Goal: Navigation & Orientation: Find specific page/section

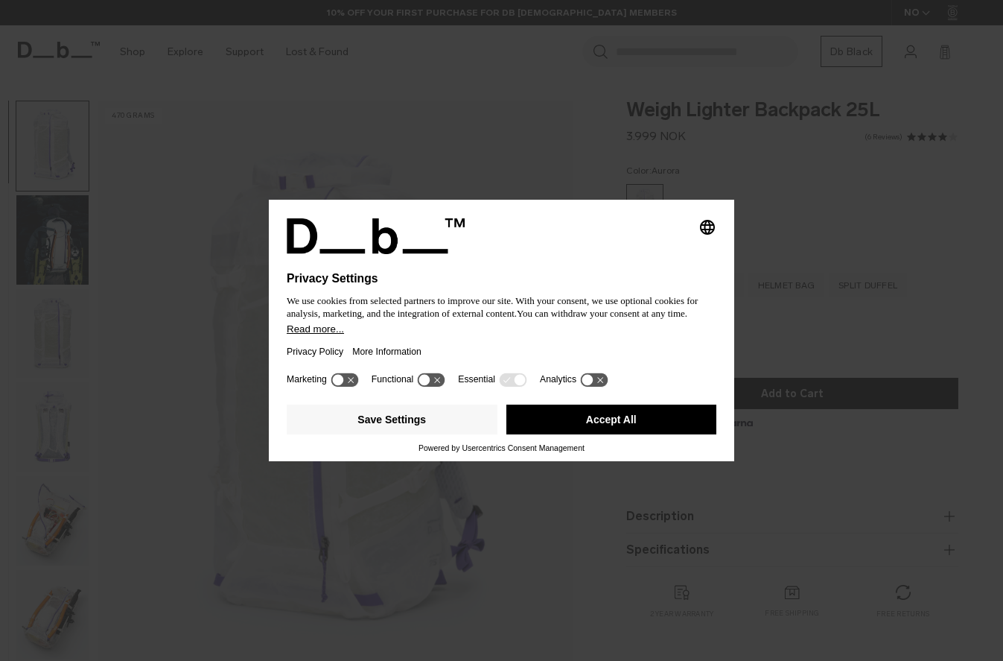
click at [601, 416] on button "Accept All" at bounding box center [611, 419] width 211 height 30
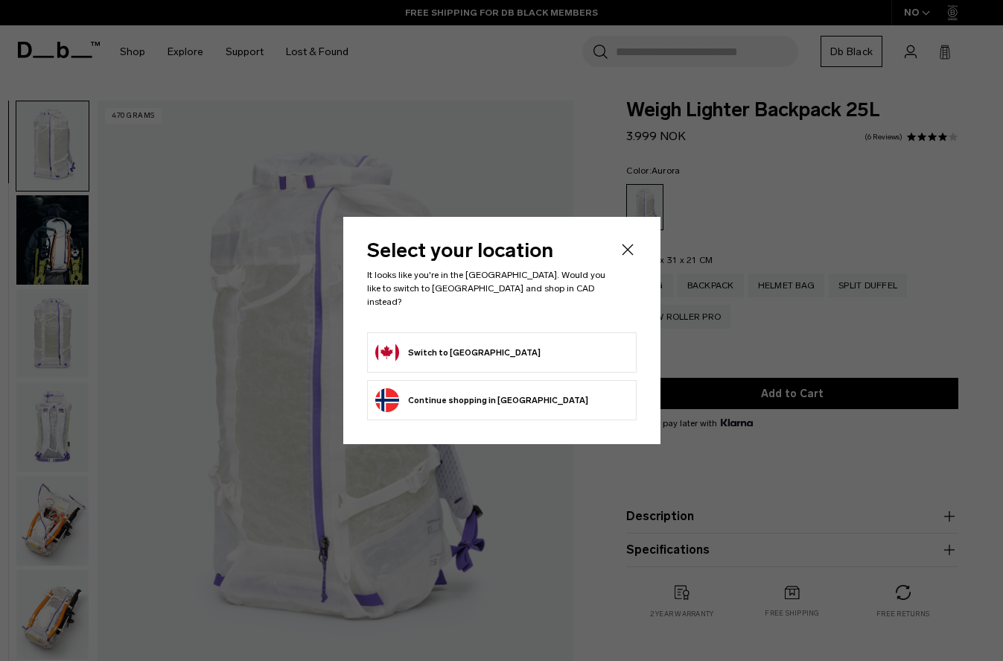
click at [521, 349] on form "Switch to Canada" at bounding box center [501, 352] width 253 height 24
drag, startPoint x: 448, startPoint y: 343, endPoint x: 440, endPoint y: 343, distance: 7.5
click at [445, 342] on button "Switch to Canada" at bounding box center [457, 352] width 165 height 24
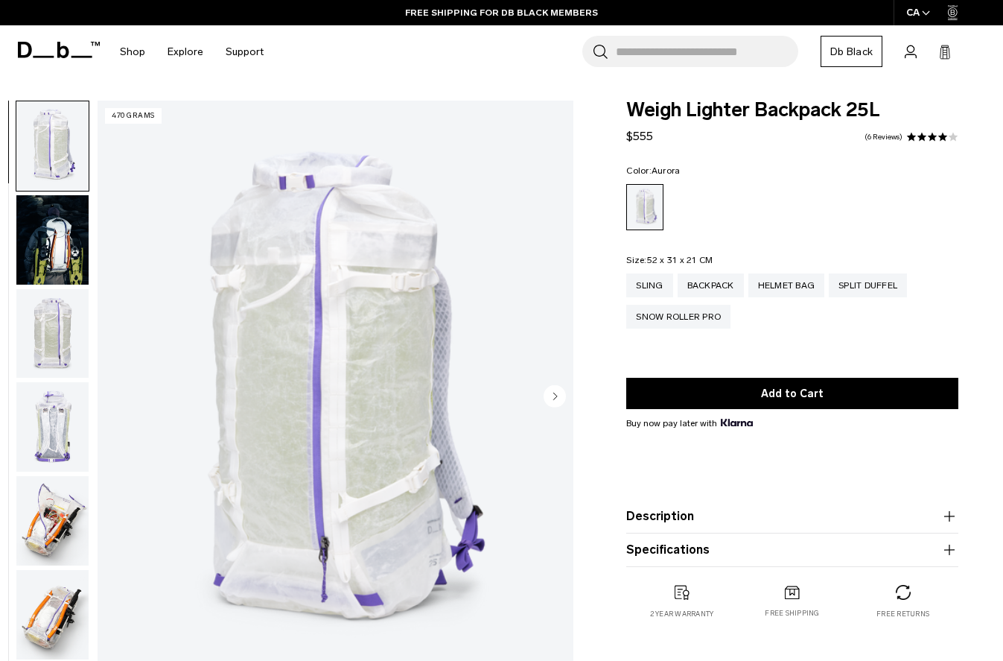
click at [65, 254] on img "button" at bounding box center [52, 239] width 72 height 89
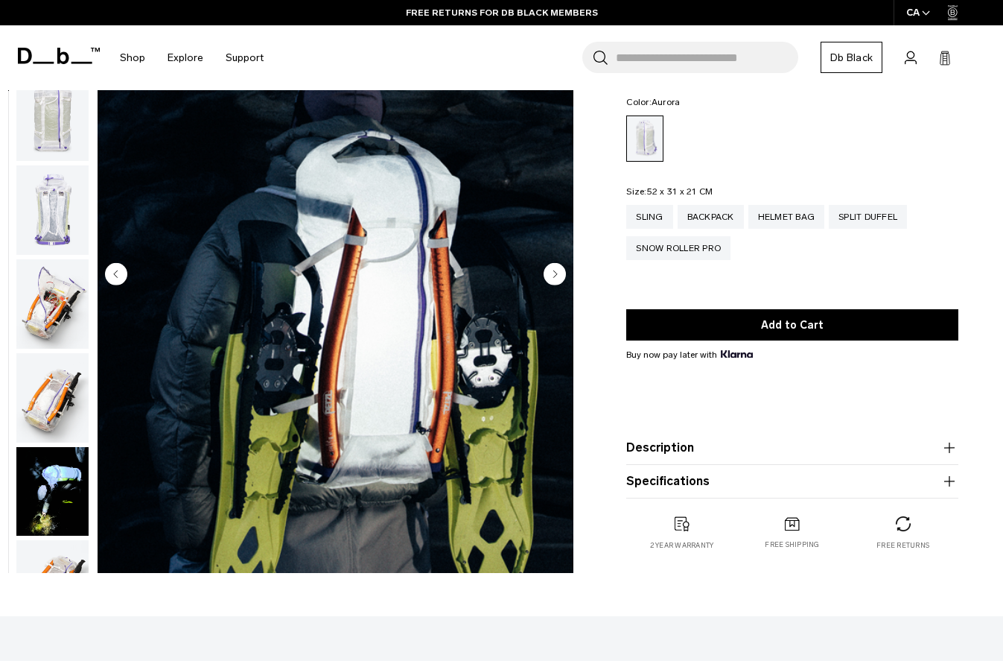
scroll to position [124, 0]
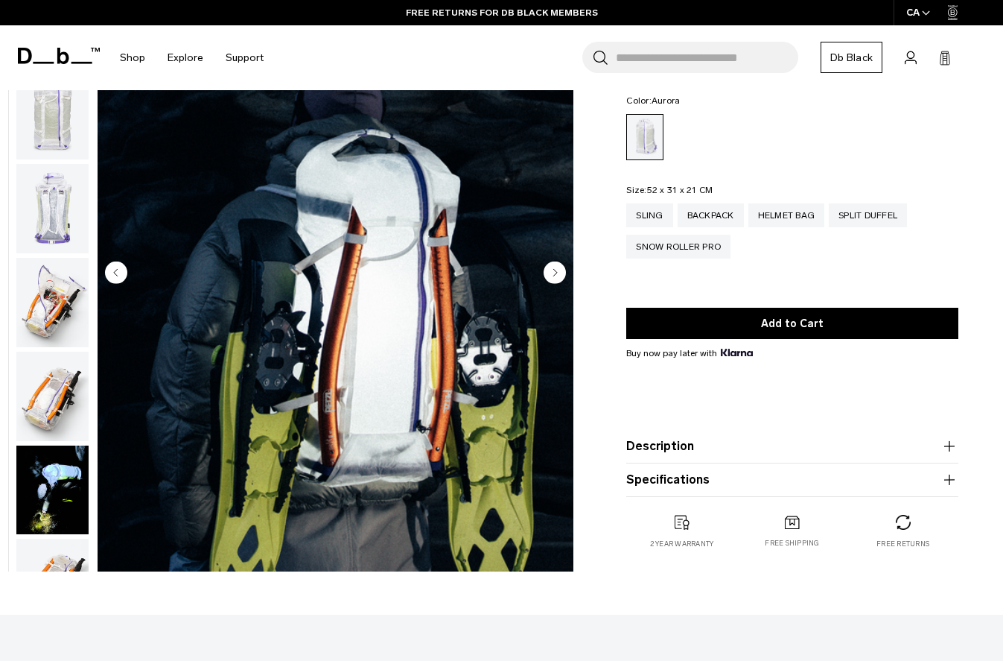
click at [72, 223] on img "button" at bounding box center [52, 208] width 72 height 89
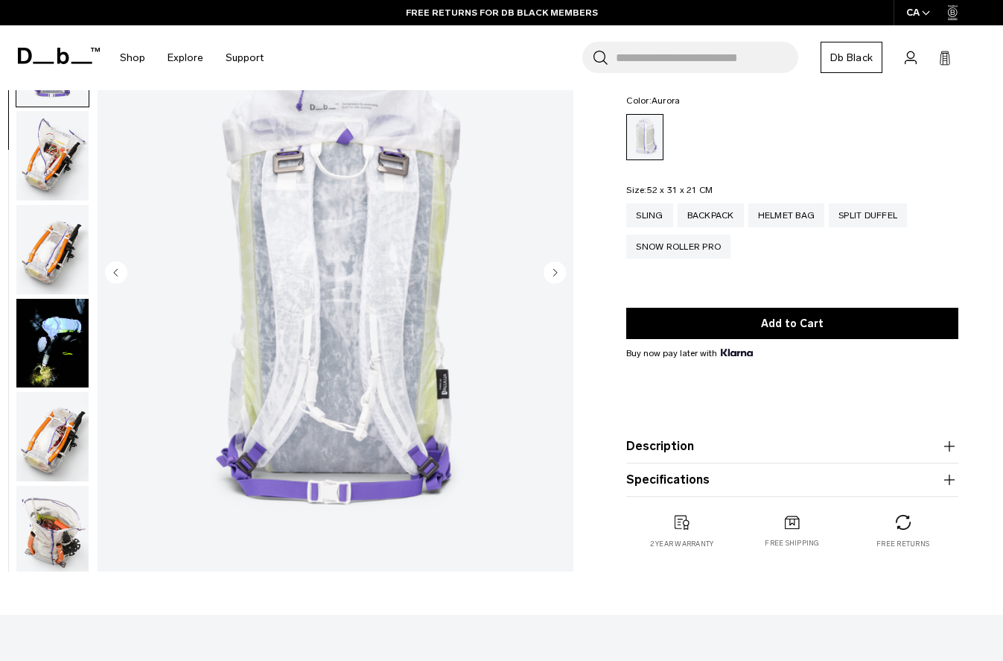
scroll to position [283, 0]
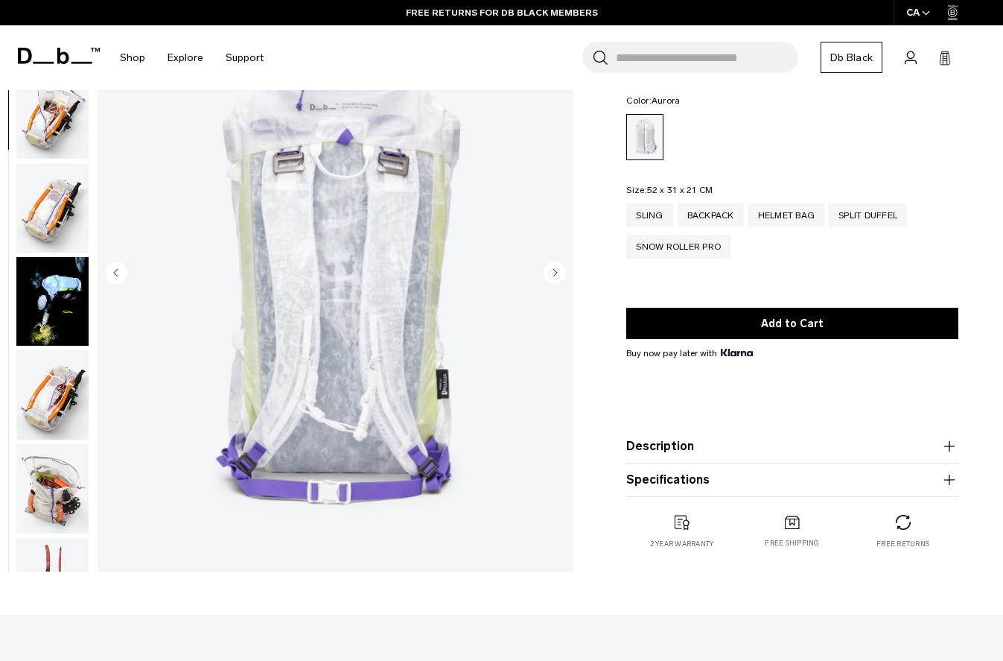
click at [56, 224] on img "button" at bounding box center [52, 207] width 72 height 89
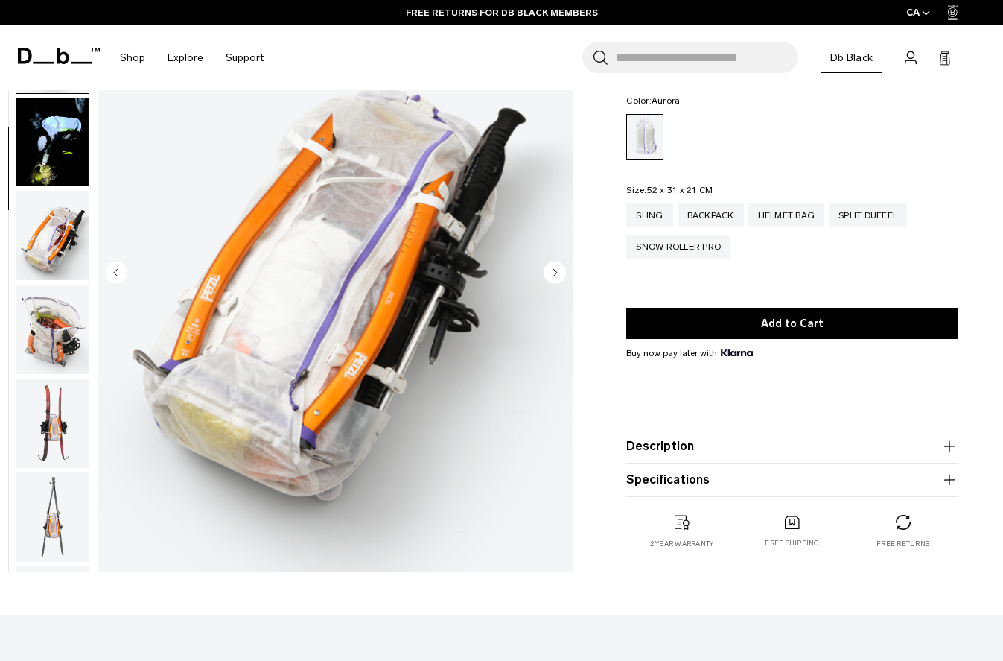
scroll to position [472, 0]
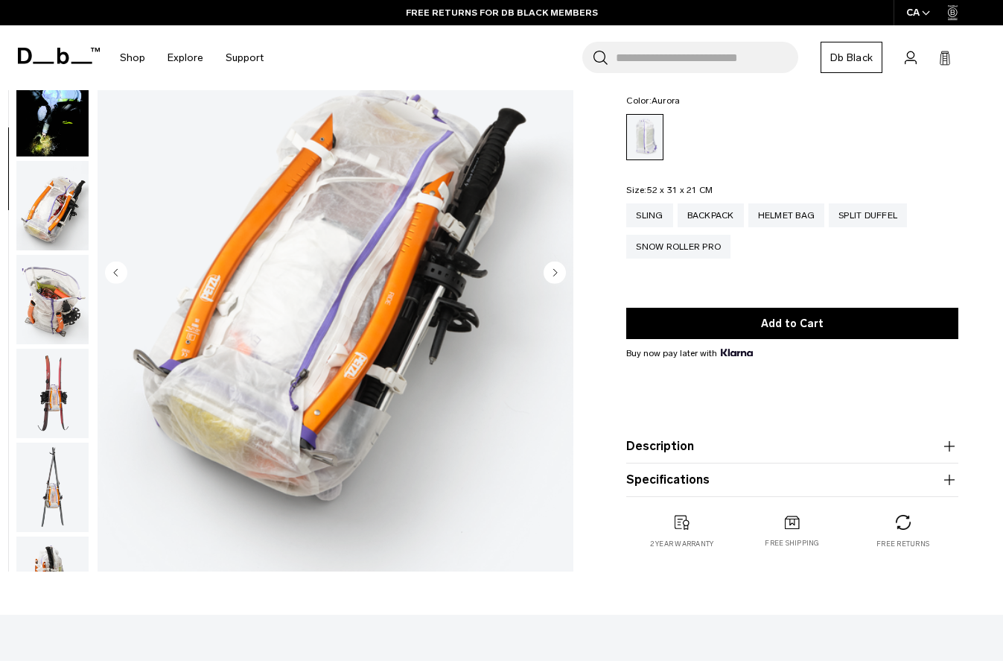
click at [51, 302] on img "button" at bounding box center [52, 299] width 72 height 89
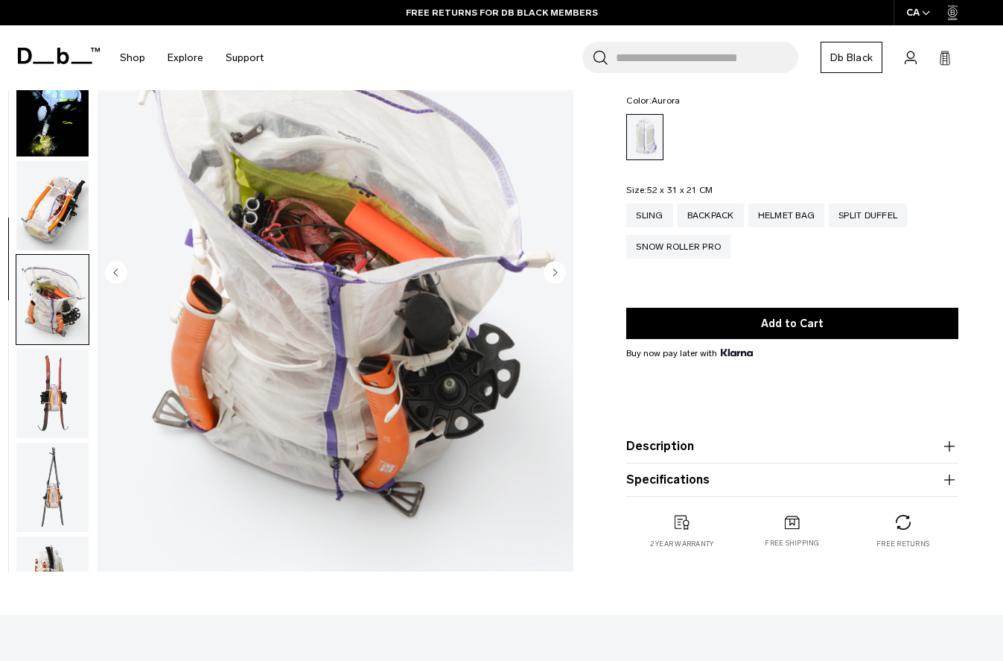
scroll to position [755, 0]
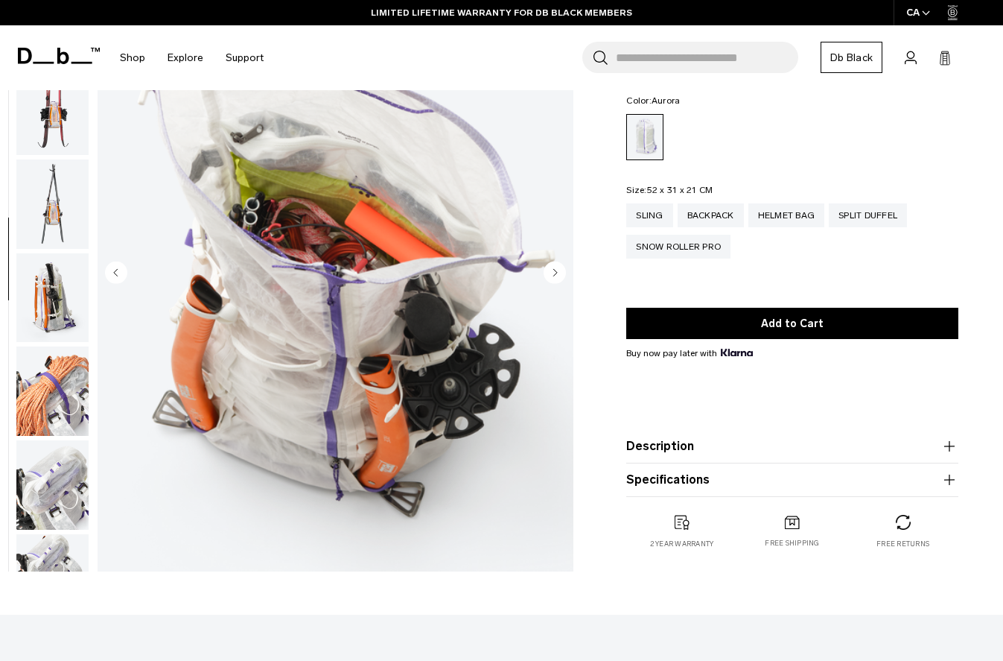
click at [38, 325] on img "button" at bounding box center [52, 297] width 72 height 89
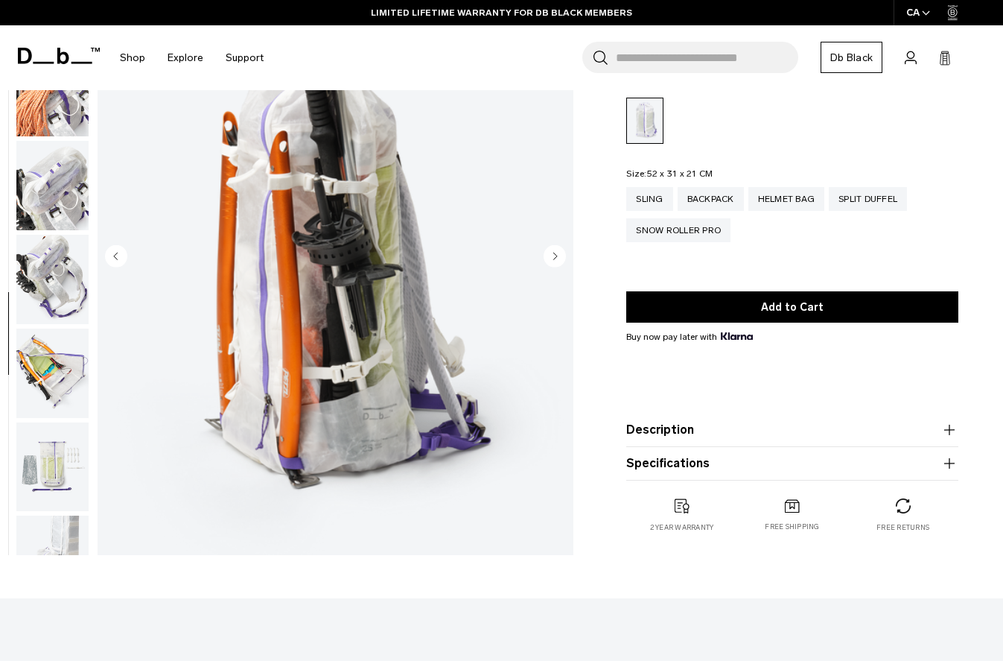
scroll to position [142, 0]
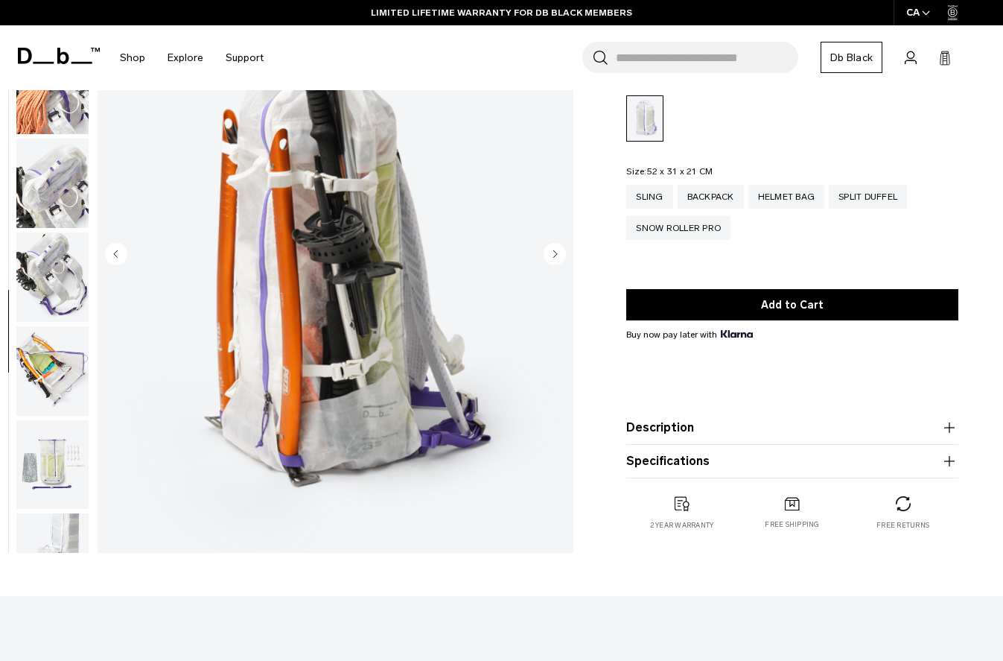
click at [949, 422] on icon "button" at bounding box center [949, 427] width 1 height 10
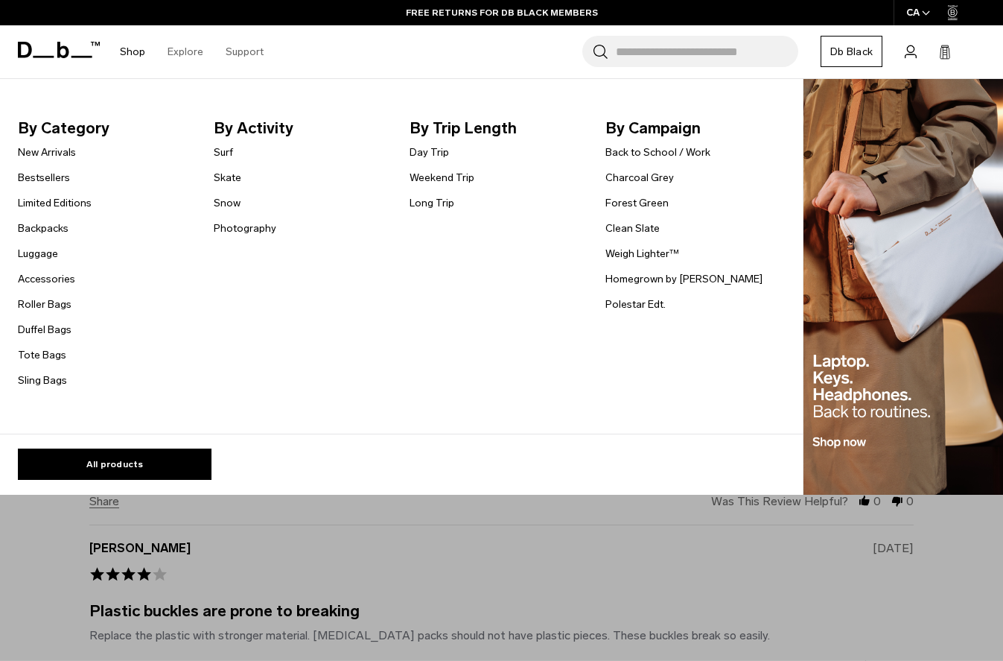
scroll to position [2954, 0]
click at [52, 226] on link "Backpacks" at bounding box center [43, 228] width 51 height 16
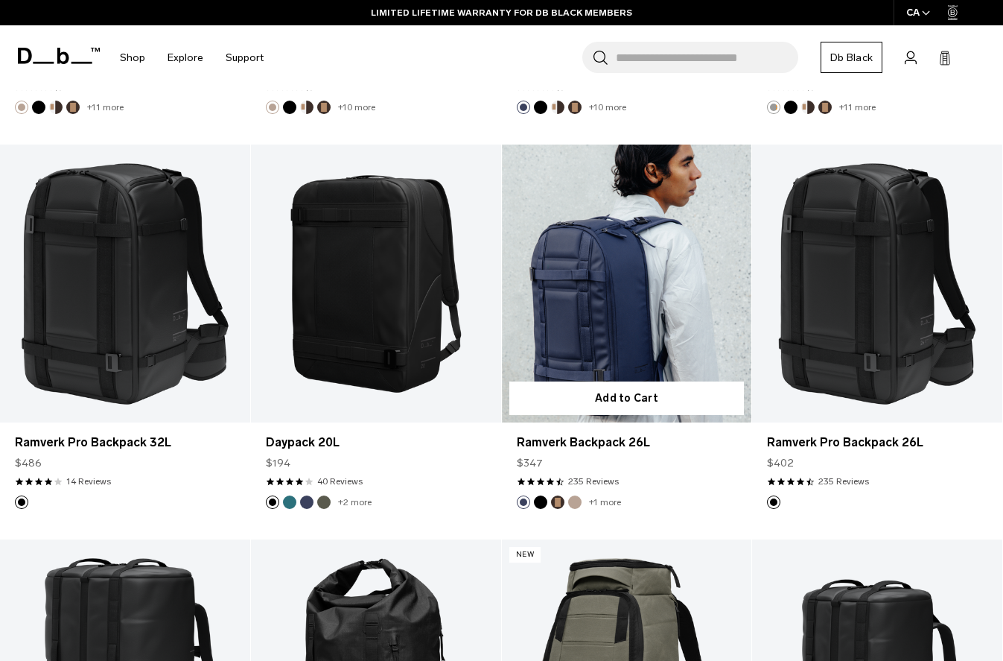
scroll to position [1409, 0]
